Goal: Task Accomplishment & Management: Manage account settings

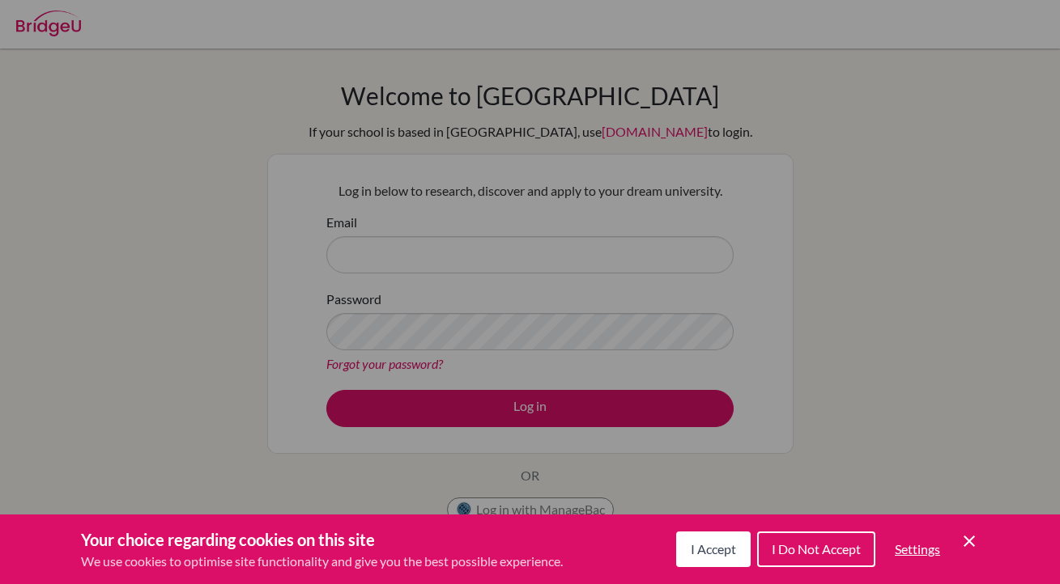
click at [969, 541] on icon "Save and close" at bounding box center [968, 541] width 11 height 11
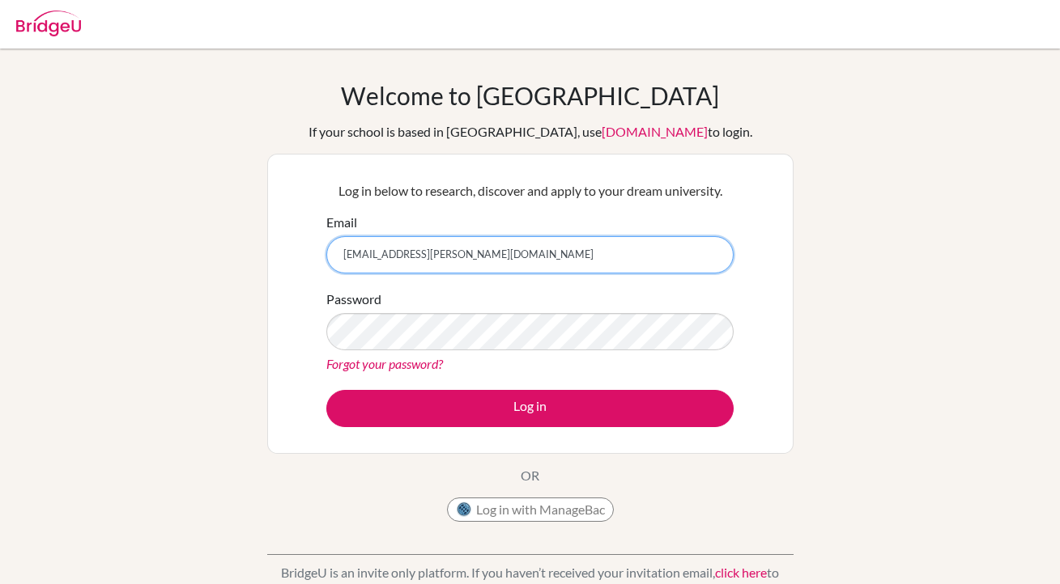
type input "[EMAIL_ADDRESS][PERSON_NAME][DOMAIN_NAME]"
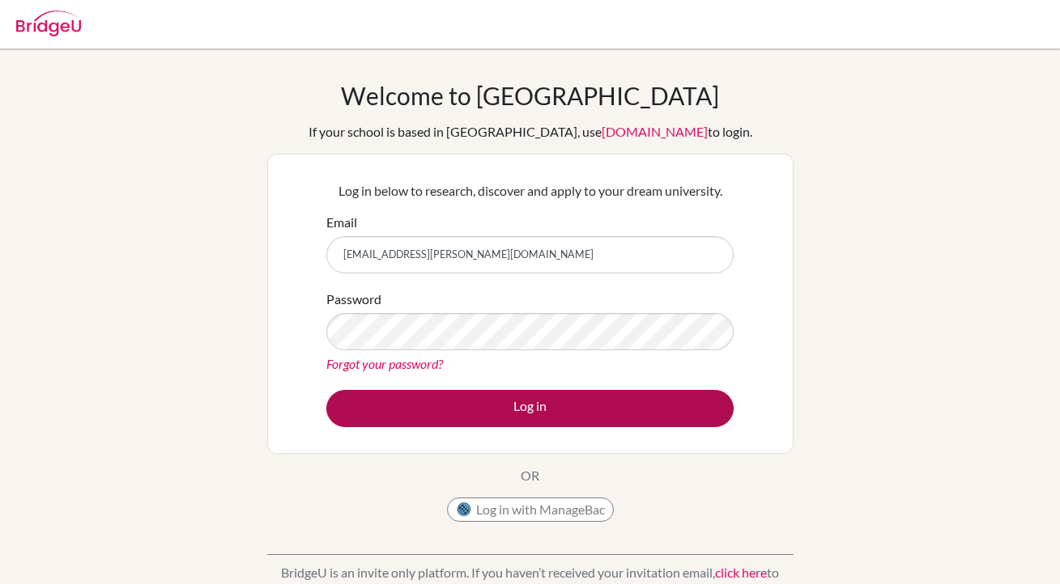
click at [525, 414] on button "Log in" at bounding box center [529, 408] width 407 height 37
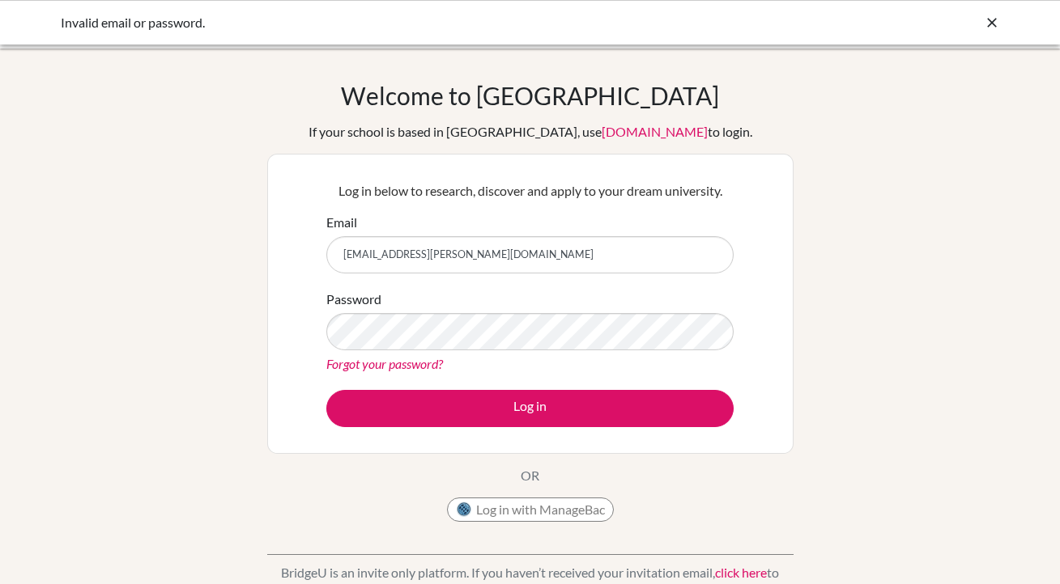
click at [589, 385] on form "Email [EMAIL_ADDRESS][PERSON_NAME][DOMAIN_NAME] Password Forgot your password? …" at bounding box center [529, 320] width 407 height 215
click at [608, 380] on form "Email 29cassie.quinn@sisschools.org Password Forgot your password? Log in" at bounding box center [529, 320] width 407 height 215
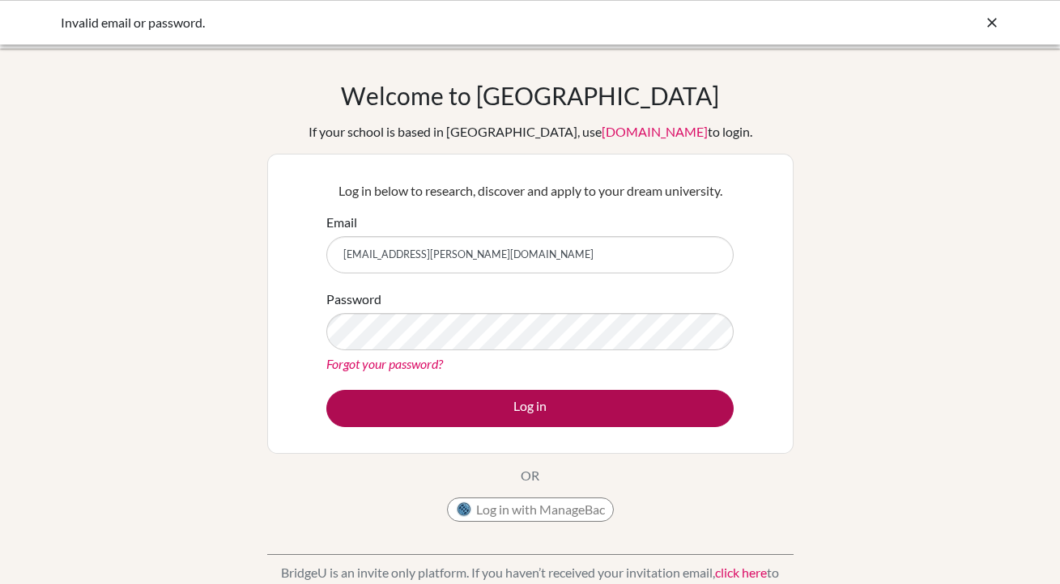
click at [565, 404] on button "Log in" at bounding box center [529, 408] width 407 height 37
click at [563, 400] on button "Log in" at bounding box center [529, 408] width 407 height 37
click at [473, 399] on button "Log in" at bounding box center [529, 408] width 407 height 37
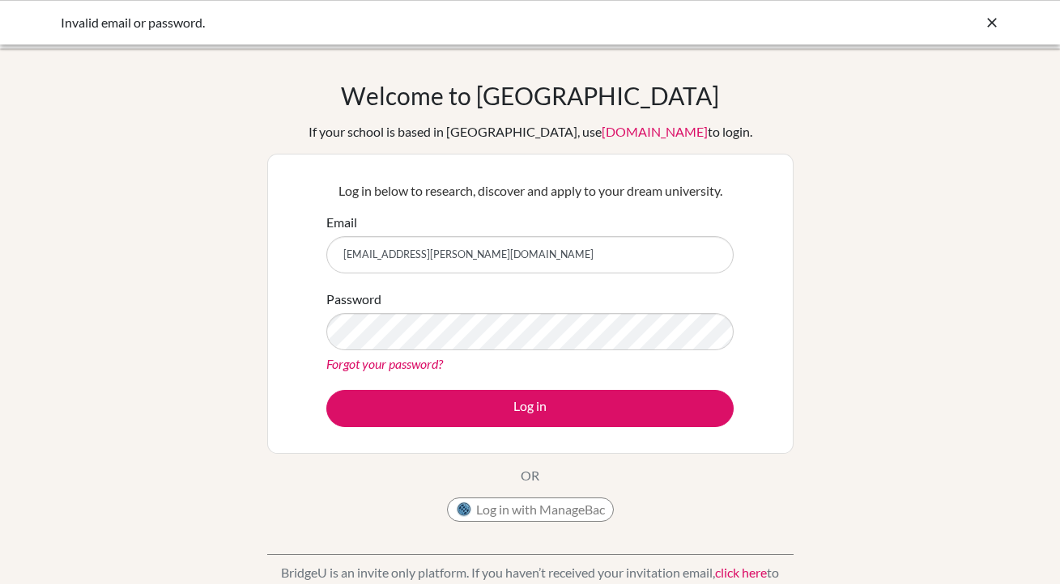
click at [614, 275] on form "Email 29cassie.quinn@sisschools.org Password Forgot your password? Log in" at bounding box center [529, 320] width 407 height 215
click at [310, 321] on div "Log in below to research, discover and apply to your dream university. Email 29…" at bounding box center [530, 304] width 526 height 300
click at [296, 295] on div "Log in below to research, discover and apply to your dream university. Email 29…" at bounding box center [530, 304] width 526 height 300
click at [359, 371] on link "Forgot your password?" at bounding box center [384, 363] width 117 height 15
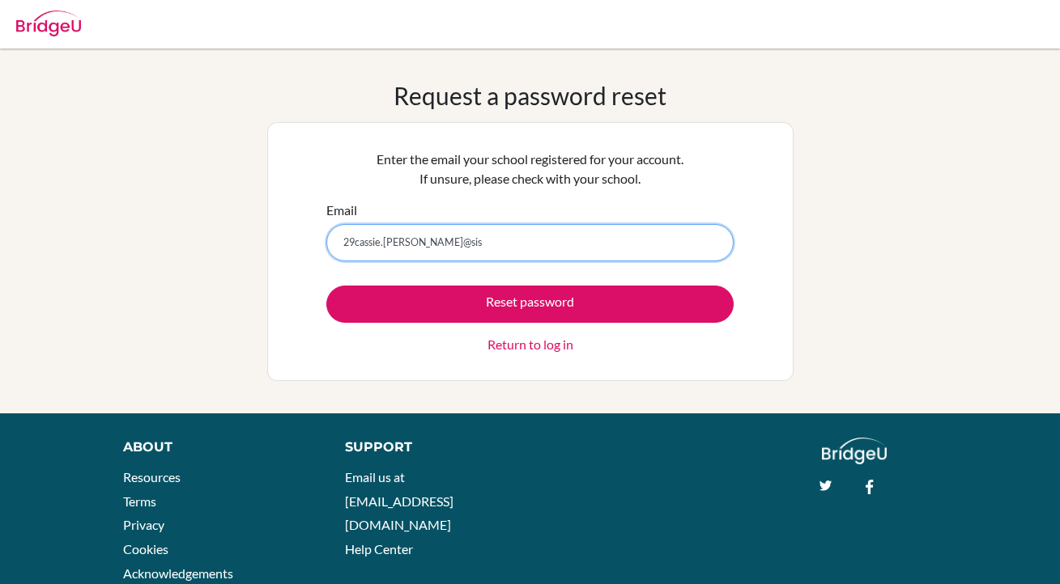
type input "[EMAIL_ADDRESS][PERSON_NAME][DOMAIN_NAME]"
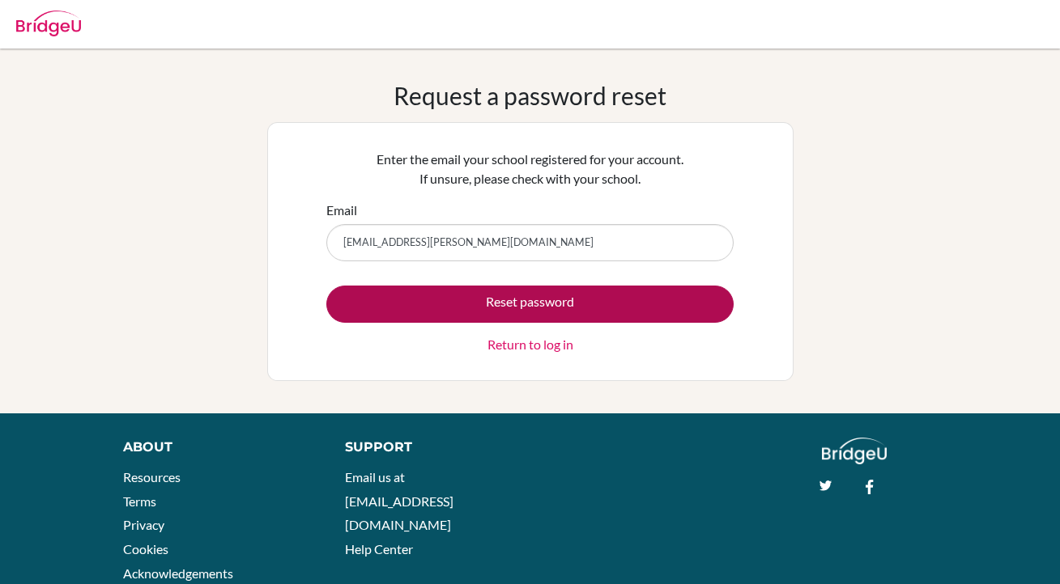
click at [452, 313] on button "Reset password" at bounding box center [529, 304] width 407 height 37
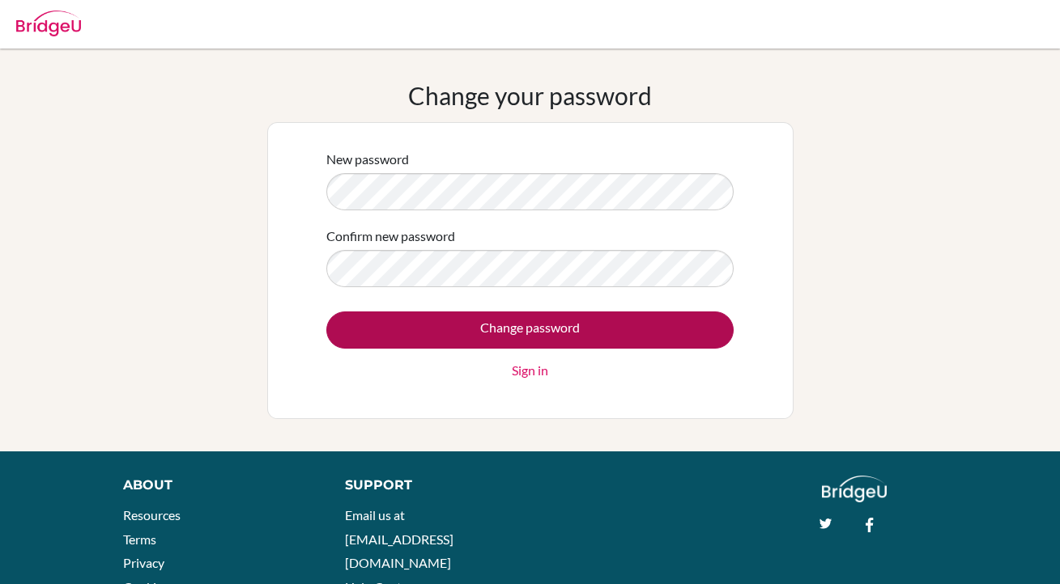
click at [443, 319] on input "Change password" at bounding box center [529, 330] width 407 height 37
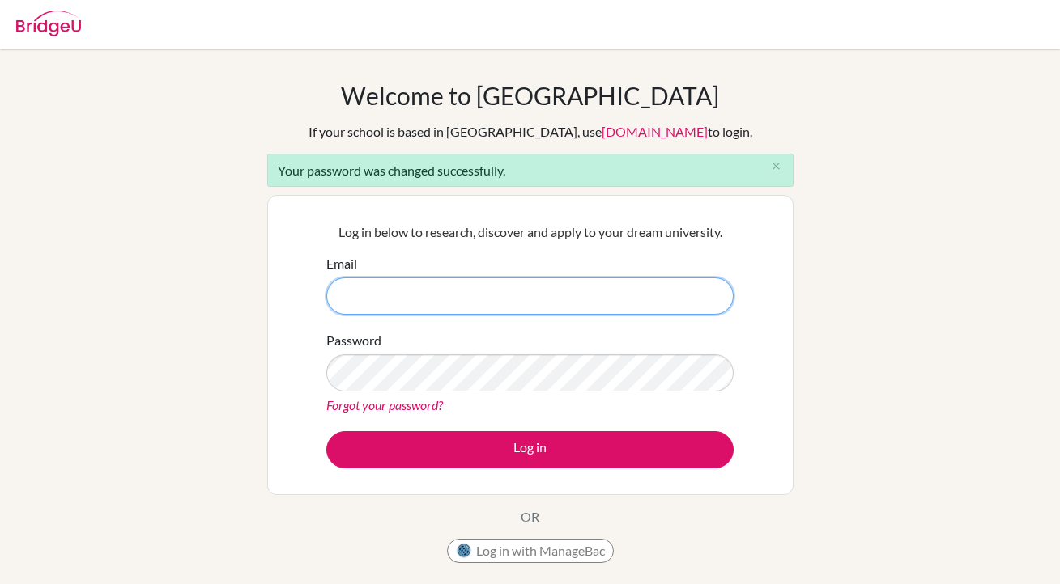
type input "[EMAIL_ADDRESS][PERSON_NAME][DOMAIN_NAME]"
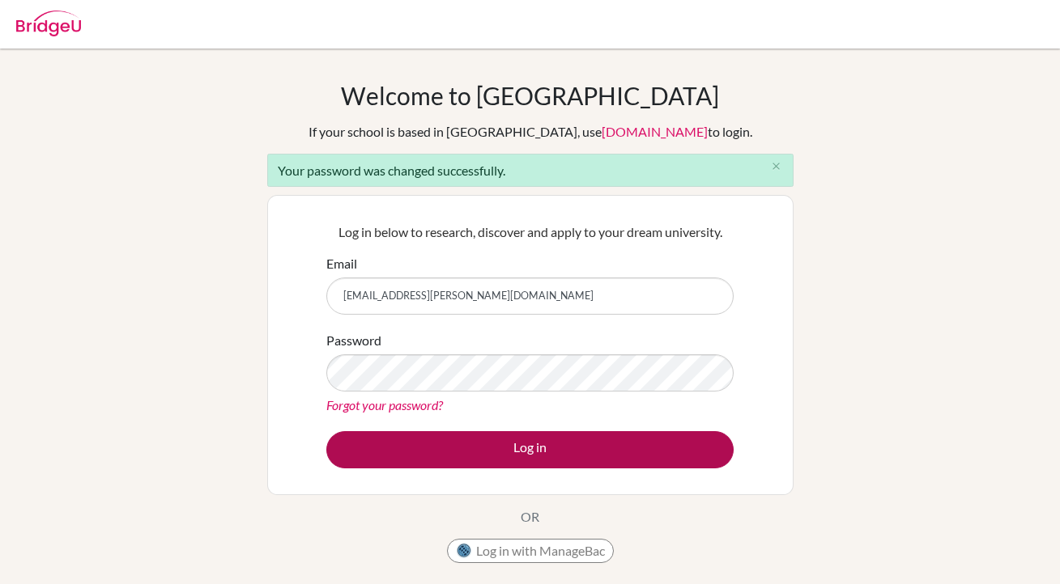
click at [499, 452] on button "Log in" at bounding box center [529, 449] width 407 height 37
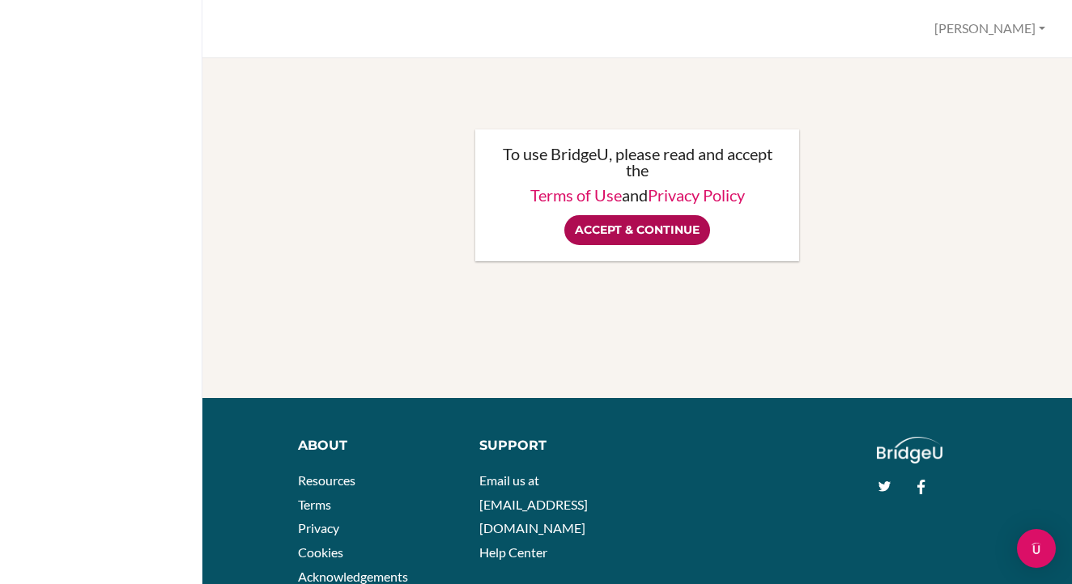
click at [618, 235] on input "Accept & Continue" at bounding box center [637, 230] width 146 height 30
